Goal: Task Accomplishment & Management: Complete application form

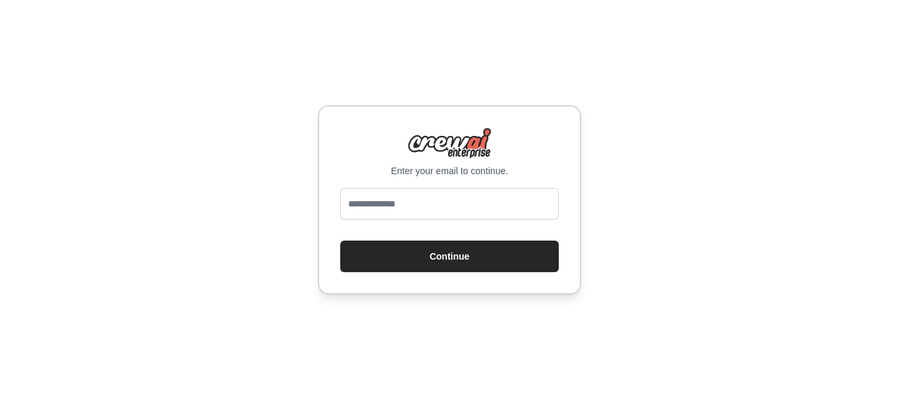
click at [637, 176] on div "Enter your email to continue. Continue" at bounding box center [449, 199] width 899 height 399
click at [368, 186] on div "Enter your email to continue. Continue" at bounding box center [449, 199] width 263 height 189
click at [368, 199] on input "email" at bounding box center [449, 204] width 218 height 32
